Goal: Check status

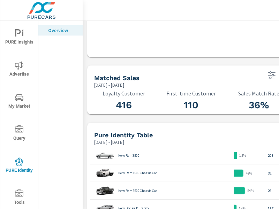
scroll to position [52, 0]
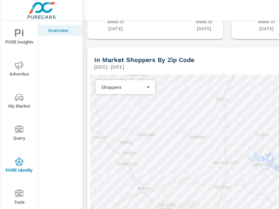
scroll to position [830, 0]
